Goal: Task Accomplishment & Management: Use online tool/utility

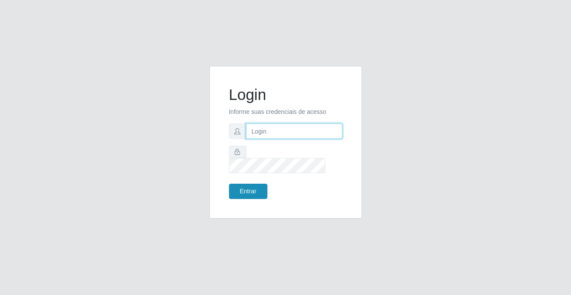
type input "[PERSON_NAME][EMAIL_ADDRESS][DOMAIN_NAME]"
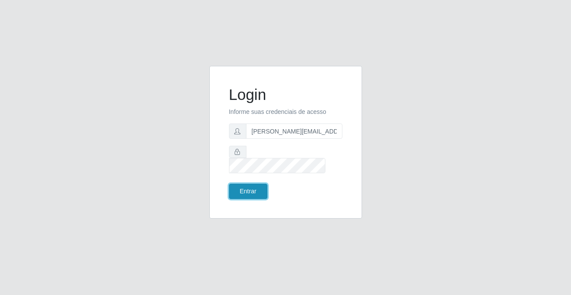
click at [261, 184] on button "Entrar" at bounding box center [248, 191] width 38 height 15
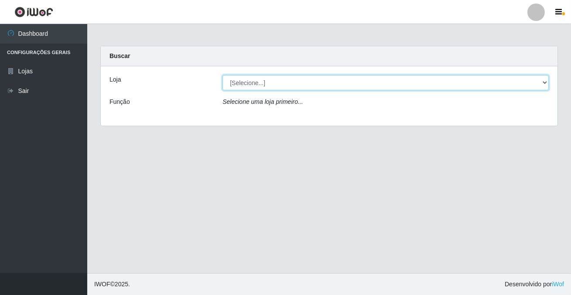
click at [254, 85] on select "[Selecione...] Rede Potiguar 2 - Macaíba" at bounding box center [385, 82] width 326 height 15
select select "101"
click at [222, 75] on select "[Selecione...] Rede Potiguar 2 - Macaíba" at bounding box center [385, 82] width 326 height 15
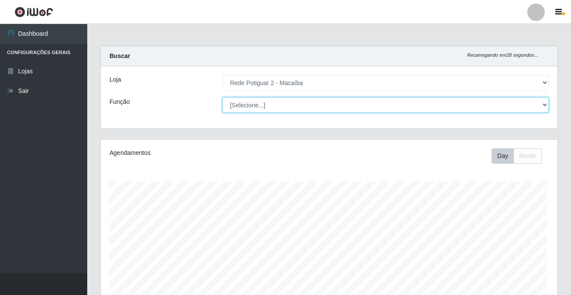
click at [262, 106] on select "[Selecione...] ASG ASG + ASG ++ Auxiliar de Estoque Balconista Embalador Reposi…" at bounding box center [385, 104] width 326 height 15
select select "1"
click at [222, 97] on select "[Selecione...] ASG ASG + ASG ++ Auxiliar de Estoque Balconista Embalador Reposi…" at bounding box center [384, 104] width 324 height 15
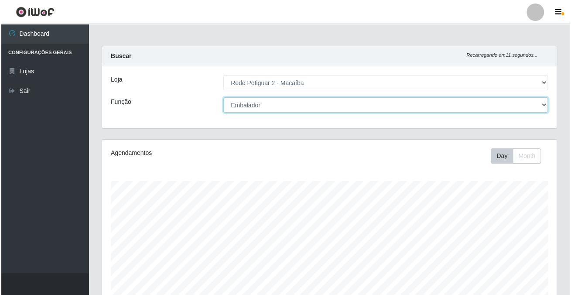
scroll to position [237, 0]
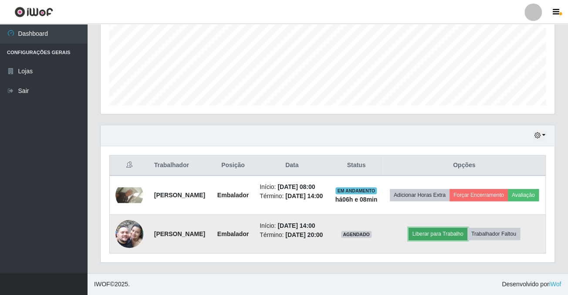
click at [445, 228] on button "Liberar para Trabalho" at bounding box center [438, 234] width 59 height 12
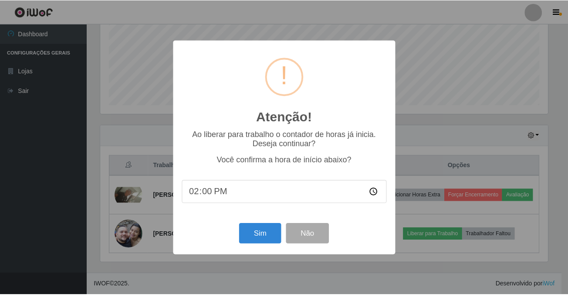
scroll to position [181, 449]
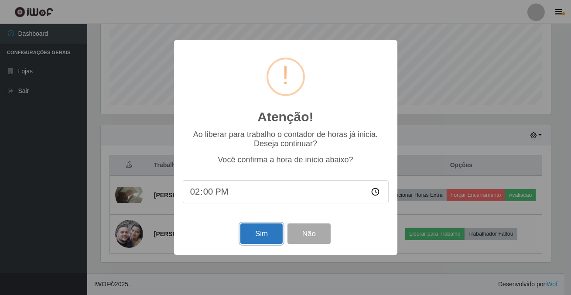
click at [271, 230] on button "Sim" at bounding box center [261, 233] width 42 height 20
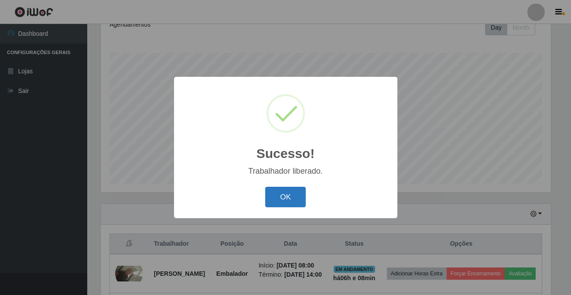
click at [301, 197] on button "OK" at bounding box center [285, 197] width 41 height 20
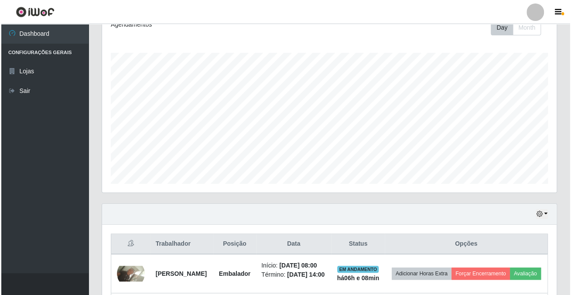
scroll to position [237, 0]
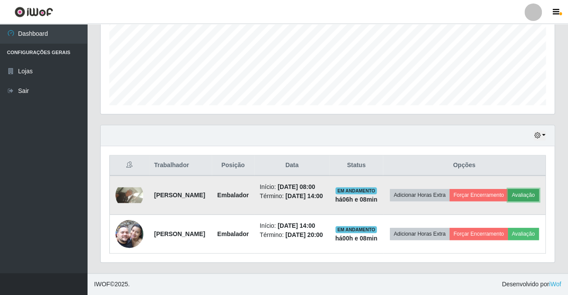
click at [508, 189] on button "Avaliação" at bounding box center [523, 195] width 31 height 12
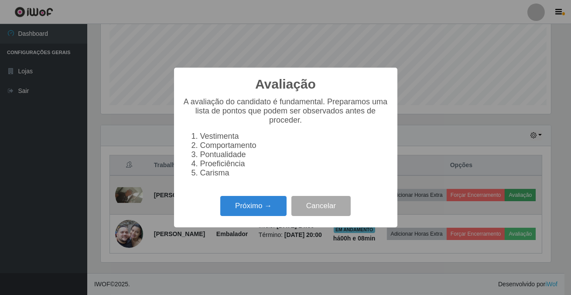
scroll to position [181, 449]
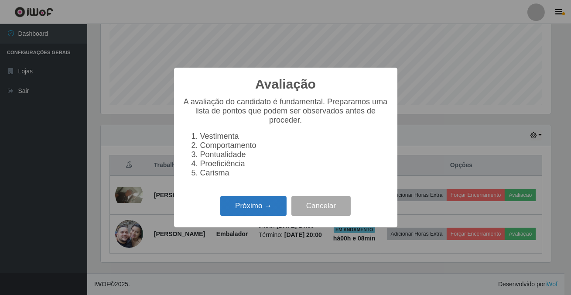
click at [269, 215] on button "Próximo →" at bounding box center [253, 206] width 66 height 20
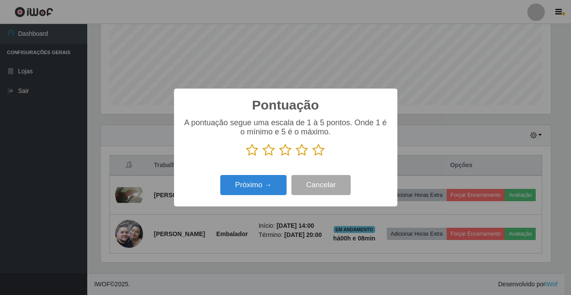
click at [317, 152] on icon at bounding box center [319, 149] width 12 height 13
click at [313, 156] on input "radio" at bounding box center [313, 156] width 0 height 0
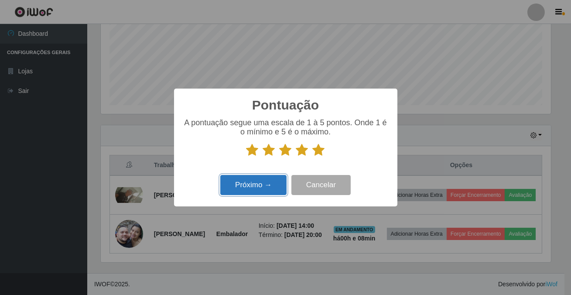
click at [258, 181] on button "Próximo →" at bounding box center [253, 185] width 66 height 20
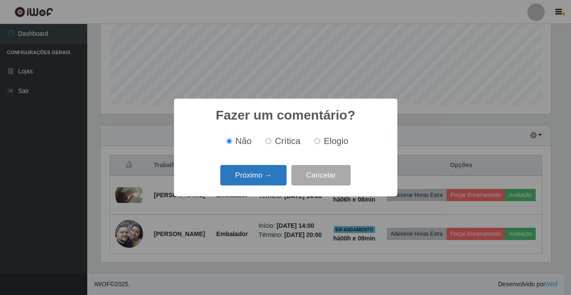
click at [263, 176] on button "Próximo →" at bounding box center [253, 175] width 66 height 20
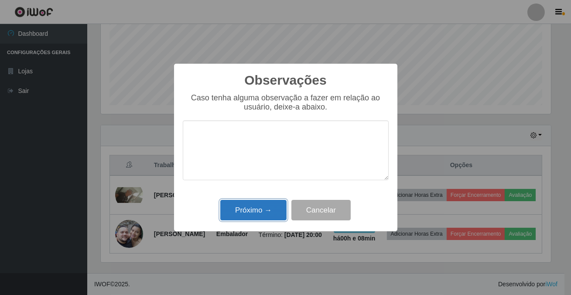
click at [269, 207] on button "Próximo →" at bounding box center [253, 210] width 66 height 20
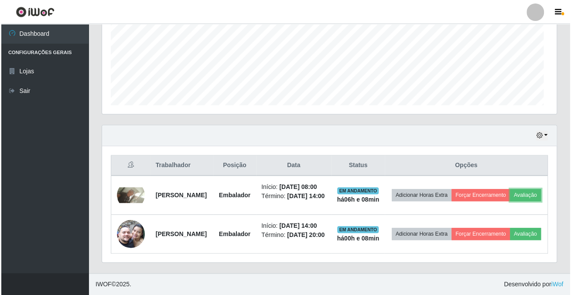
scroll to position [181, 454]
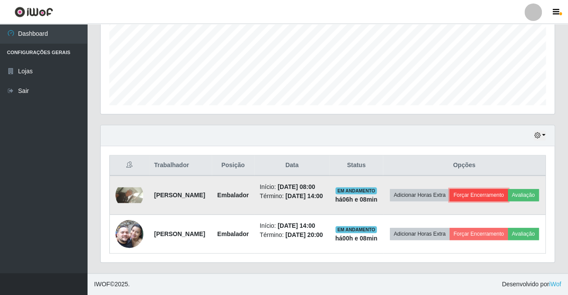
click at [503, 189] on button "Forçar Encerramento" at bounding box center [479, 195] width 58 height 12
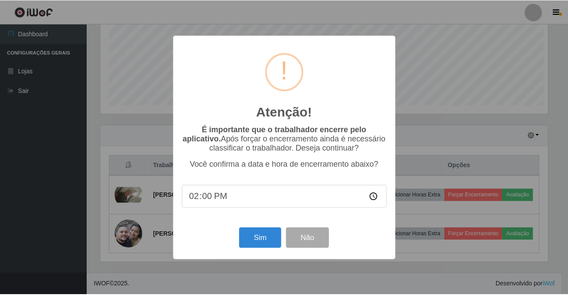
scroll to position [181, 449]
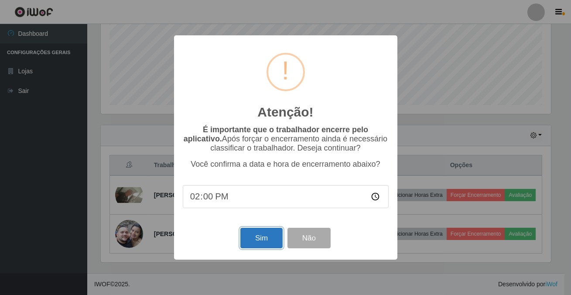
click at [270, 242] on button "Sim" at bounding box center [261, 238] width 42 height 20
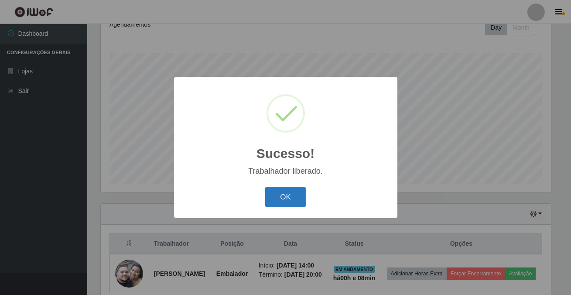
click at [277, 192] on button "OK" at bounding box center [285, 197] width 41 height 20
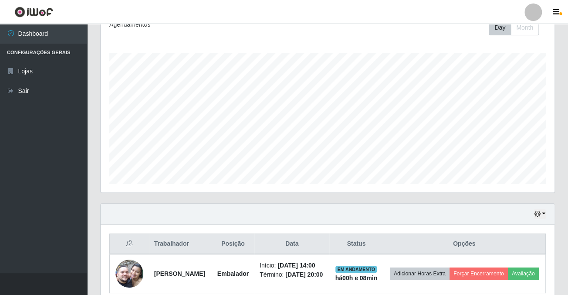
scroll to position [0, 0]
